Goal: Information Seeking & Learning: Learn about a topic

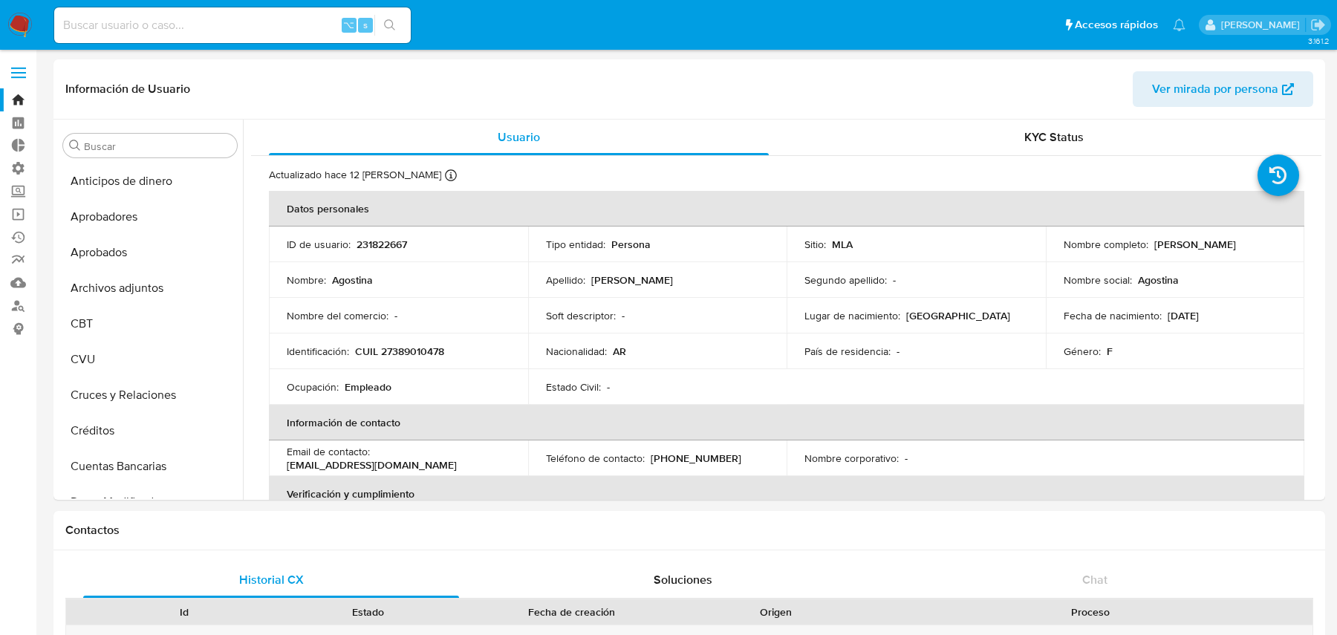
select select "10"
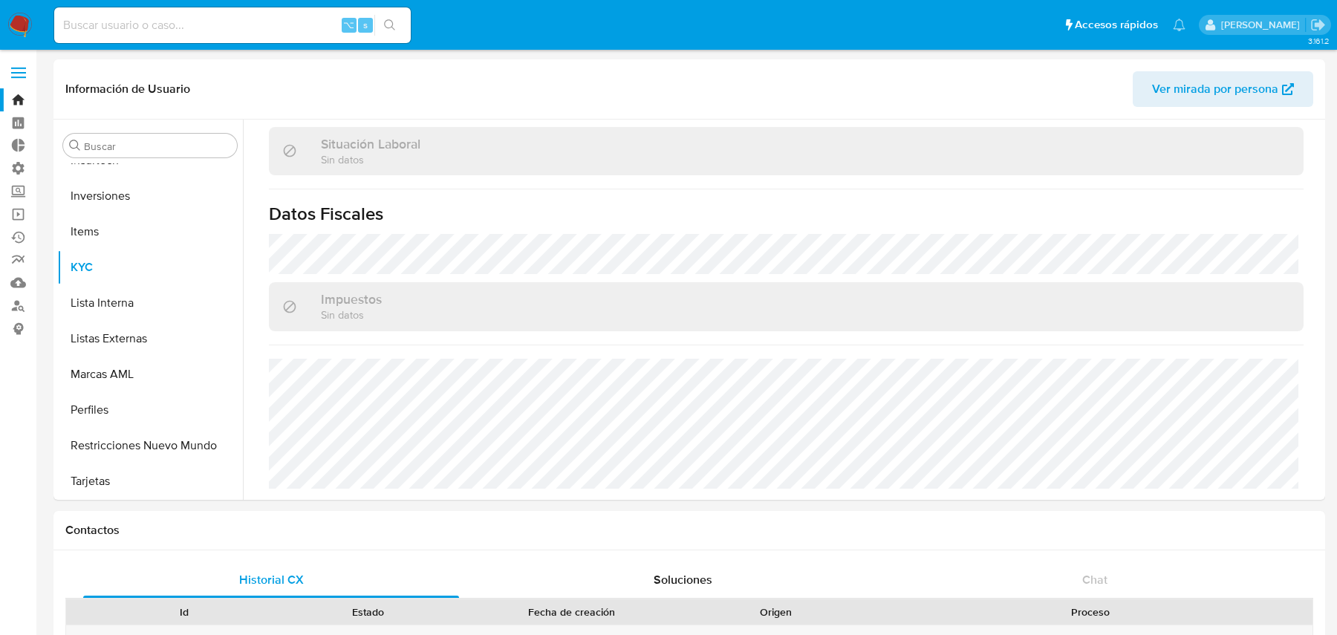
click at [279, 22] on input at bounding box center [232, 25] width 357 height 19
paste input "231822667"
type input "231822667"
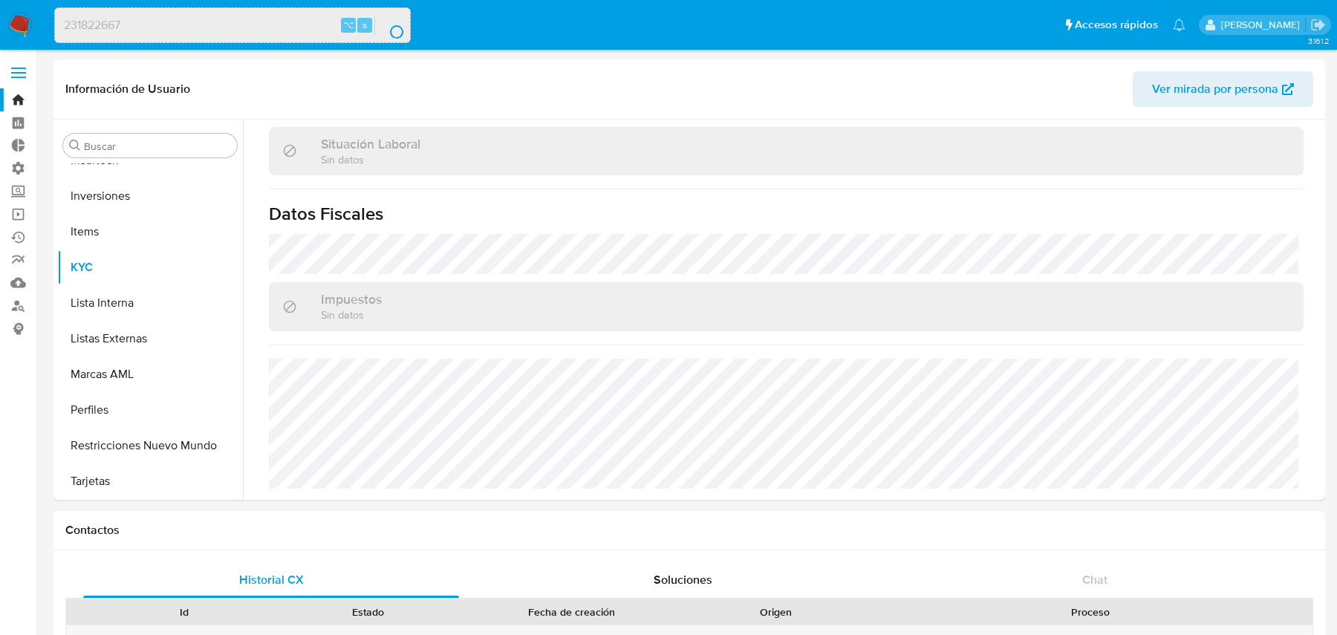
click at [289, 39] on div "231822667 ⌥ s" at bounding box center [232, 25] width 357 height 36
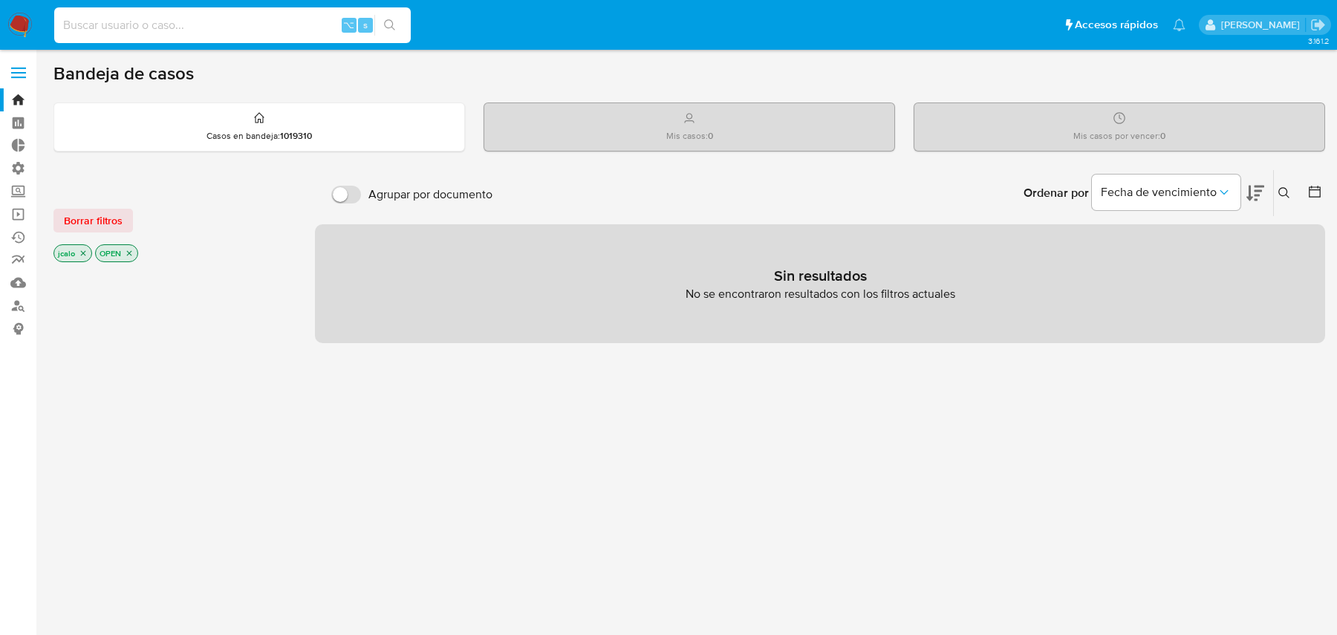
click at [204, 23] on input at bounding box center [232, 25] width 357 height 19
paste input "231822667"
type input "231822667"
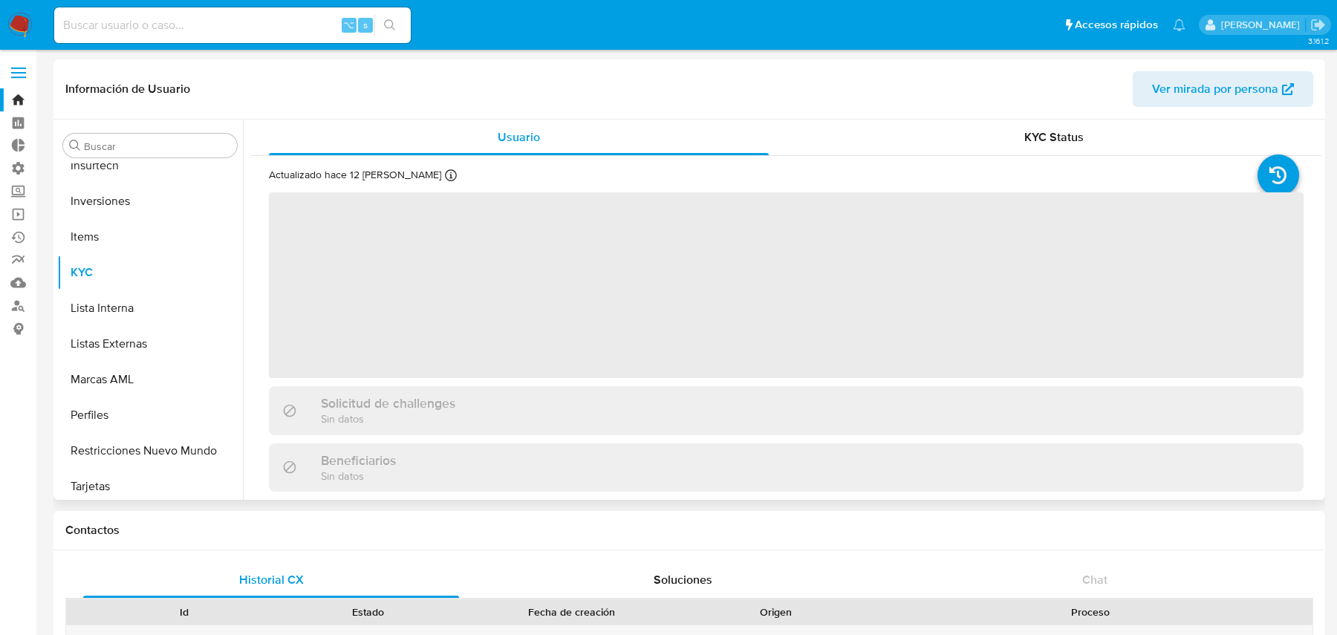
scroll to position [769, 0]
click at [1164, 87] on span "Ver mirada por persona" at bounding box center [1215, 89] width 126 height 36
select select "10"
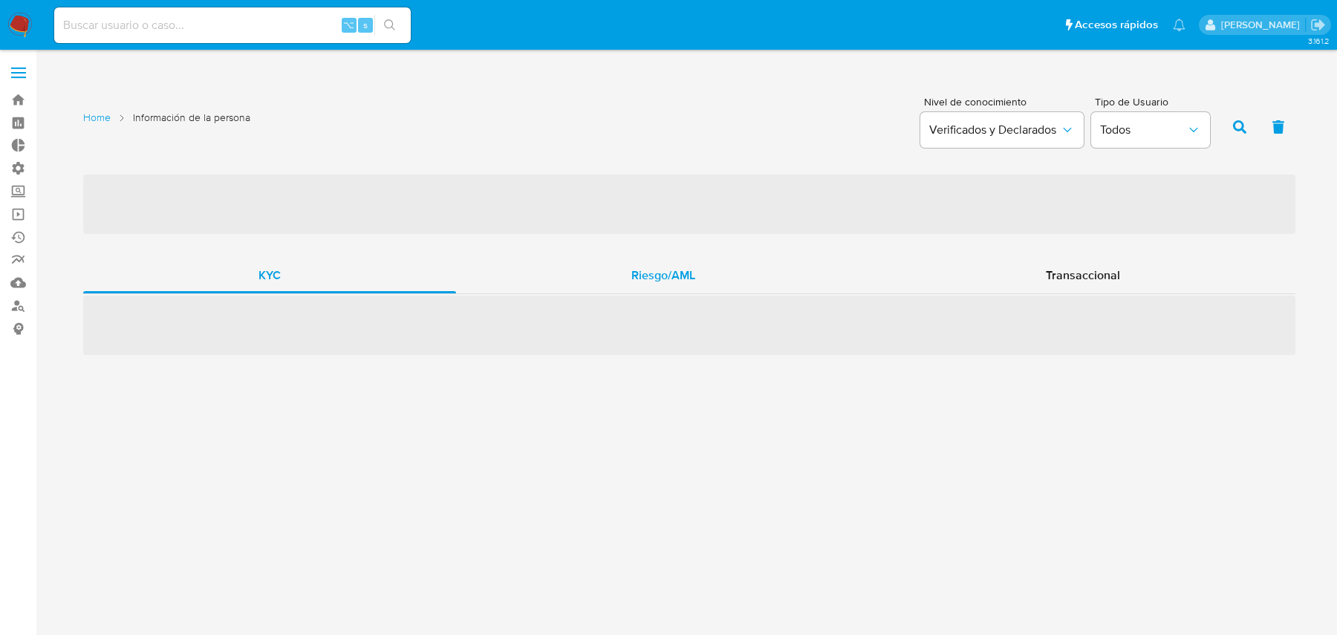
click at [605, 290] on div "Riesgo/AML" at bounding box center [663, 276] width 414 height 36
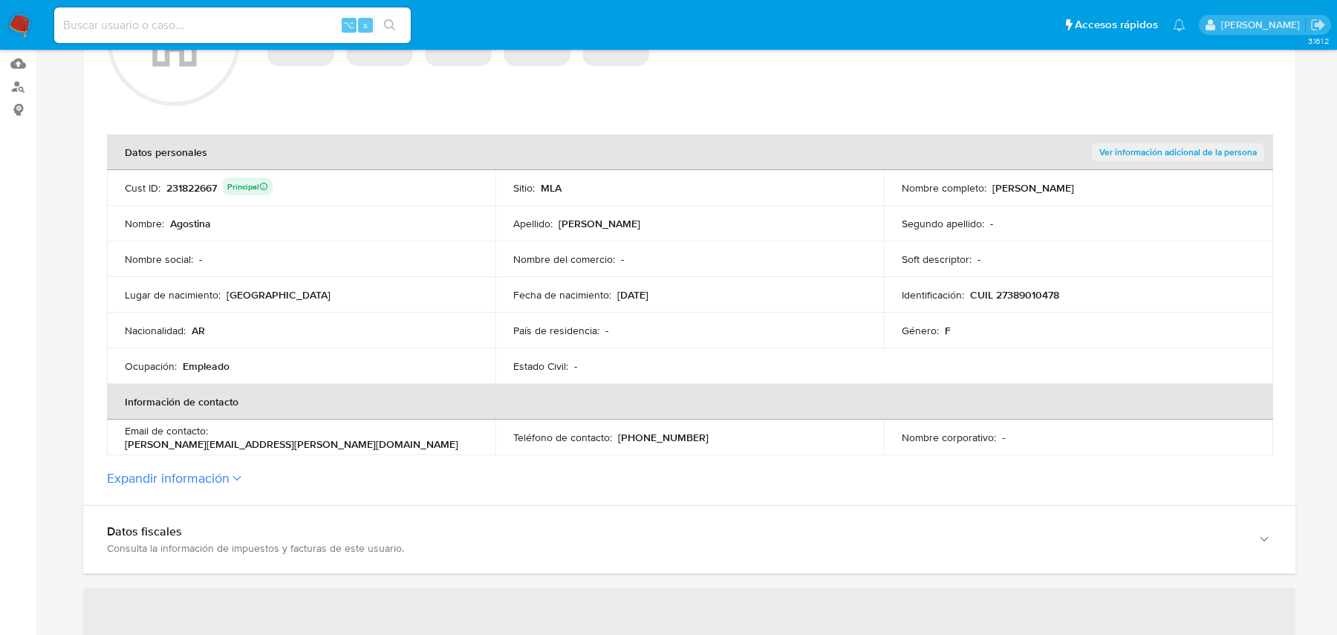
scroll to position [472, 0]
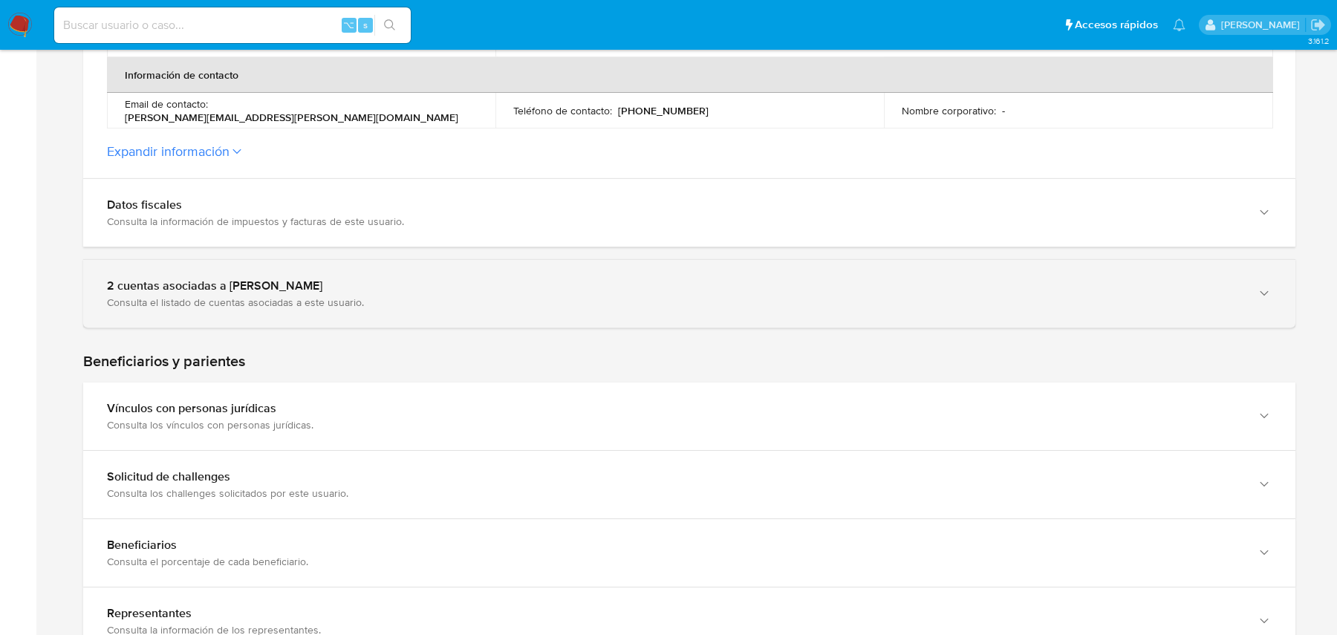
click at [527, 296] on div "Consulta el listado de cuentas asociadas a este usuario." at bounding box center [674, 302] width 1135 height 13
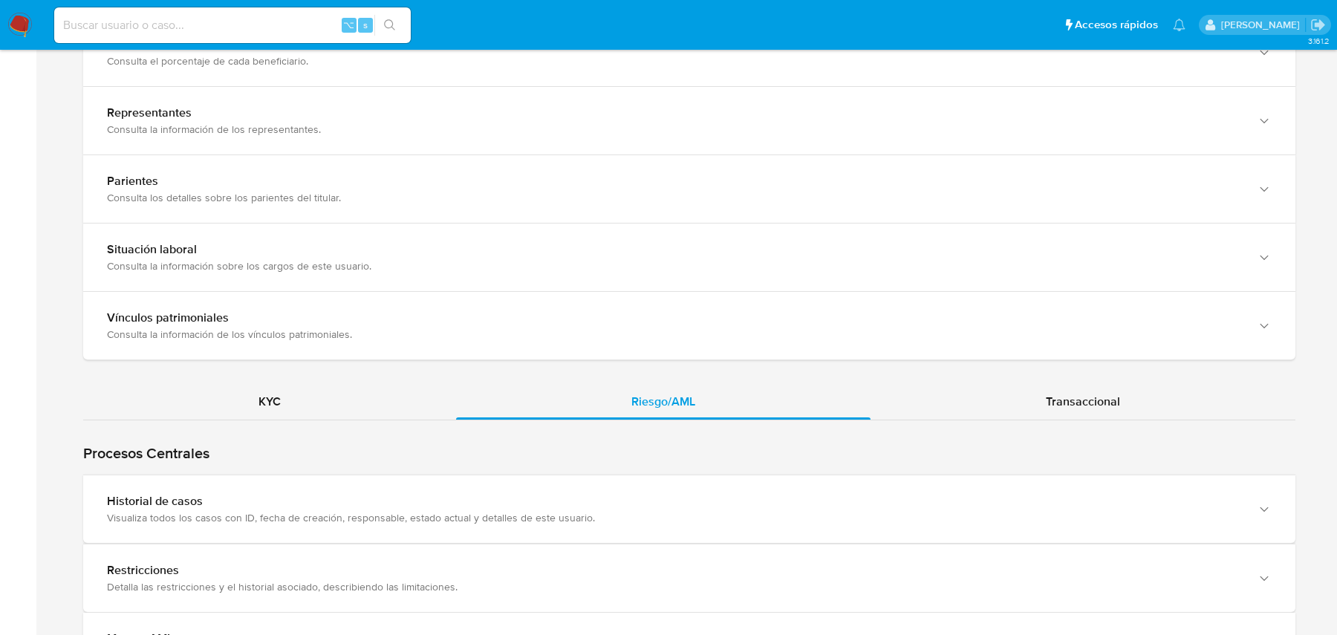
scroll to position [1523, 0]
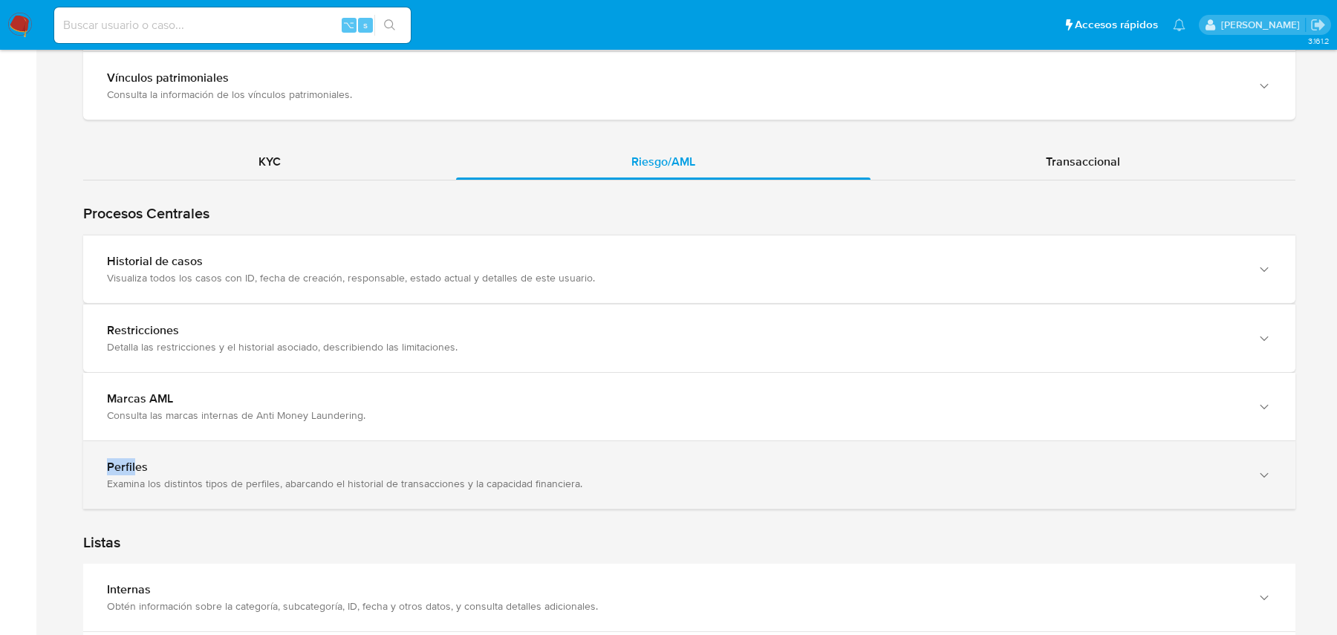
click at [486, 482] on div "Examina los distintos tipos de perfiles, abarcando el historial de transaccione…" at bounding box center [674, 483] width 1135 height 13
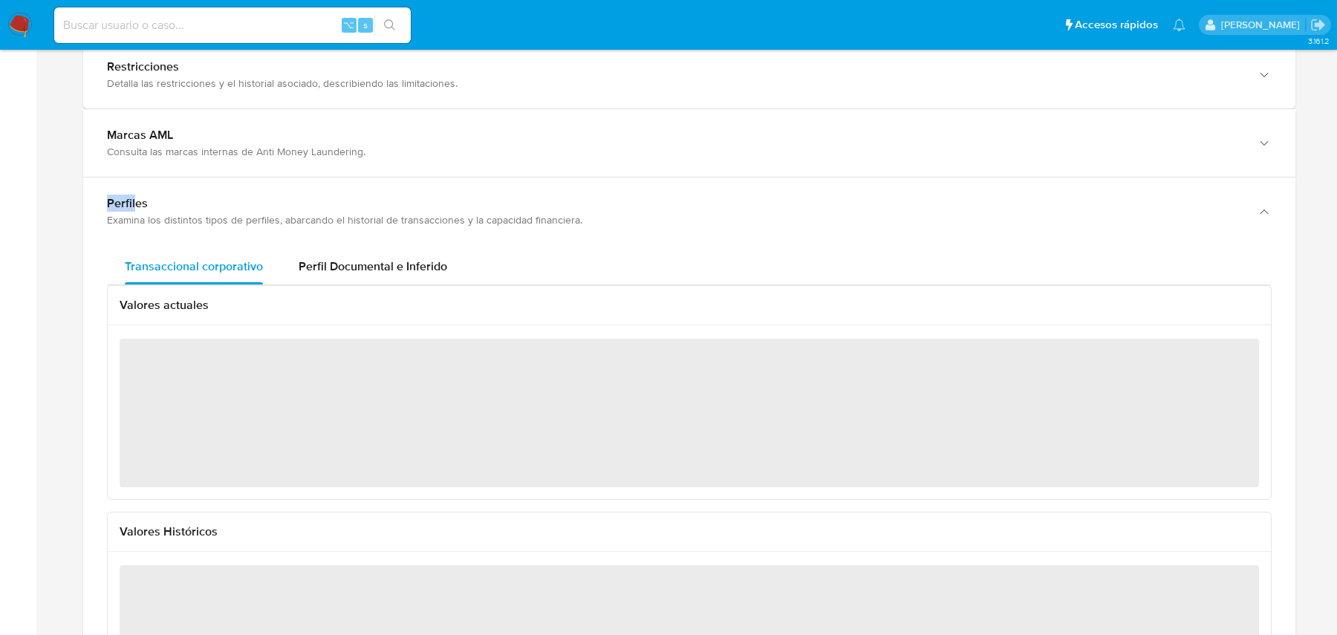
scroll to position [1790, 0]
click at [305, 264] on span "Perfil Documental e Inferido" at bounding box center [373, 263] width 149 height 17
click at [212, 255] on span "Transaccional corporativo" at bounding box center [194, 263] width 138 height 17
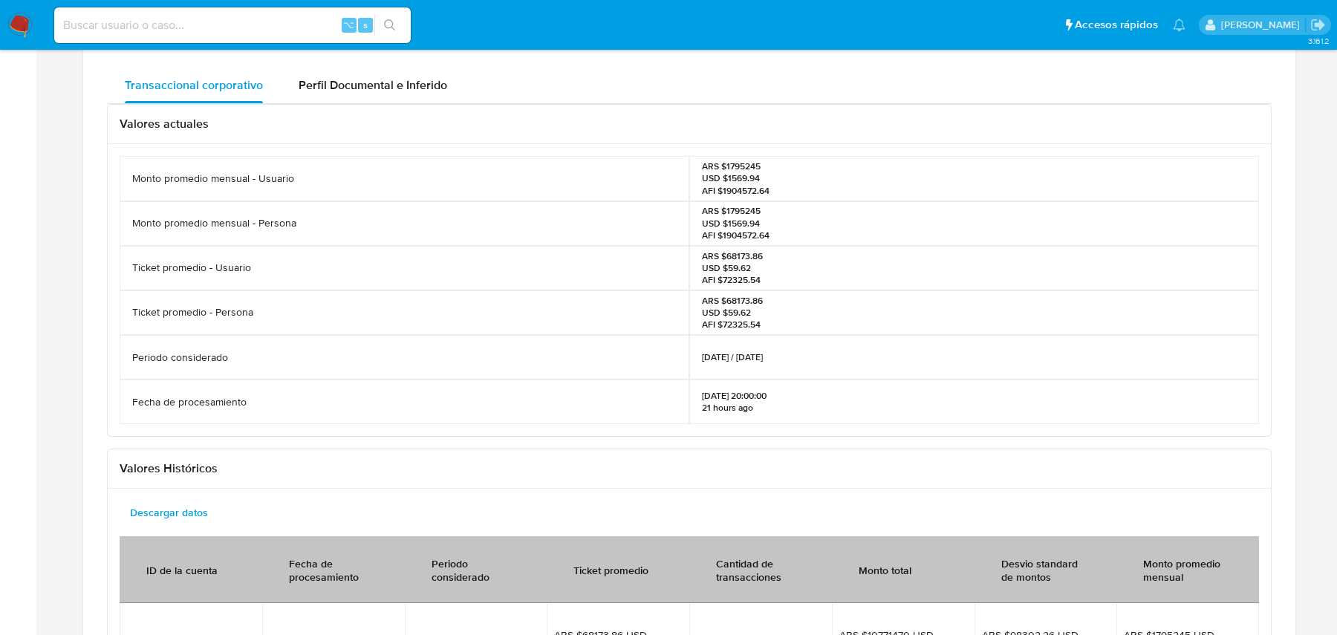
scroll to position [1963, 0]
